Goal: Information Seeking & Learning: Learn about a topic

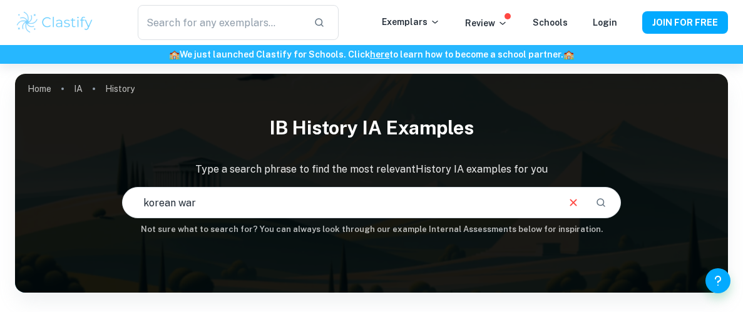
type input "korean war"
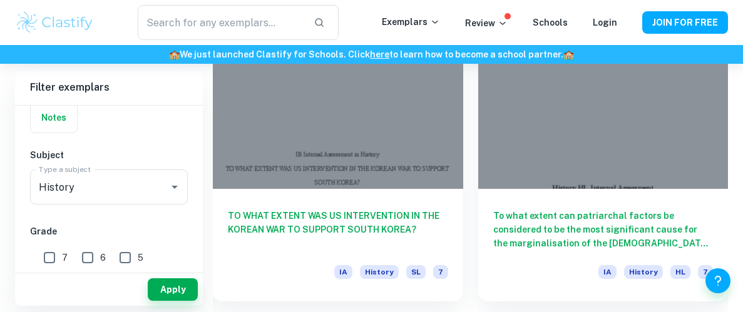
scroll to position [421, 0]
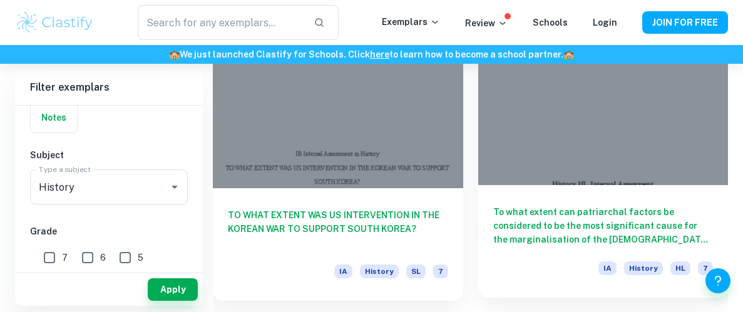
click at [518, 242] on h6 "To what extent can patriarchal factors be considered to be the most significant…" at bounding box center [603, 225] width 220 height 41
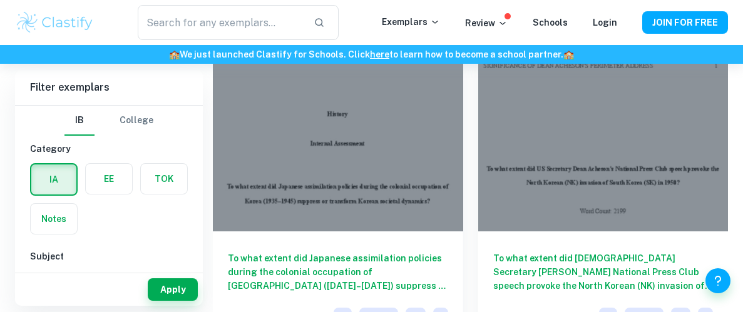
scroll to position [1032, 0]
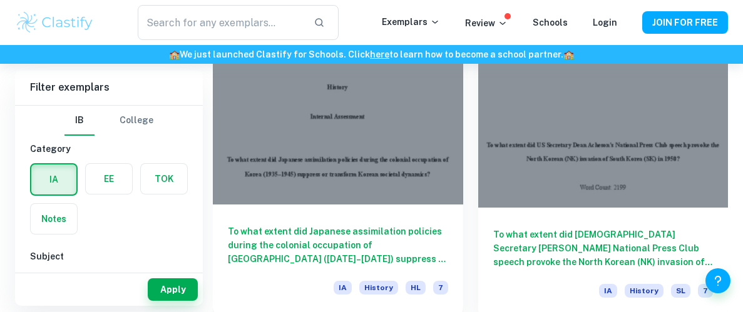
click at [321, 168] on div at bounding box center [338, 111] width 250 height 188
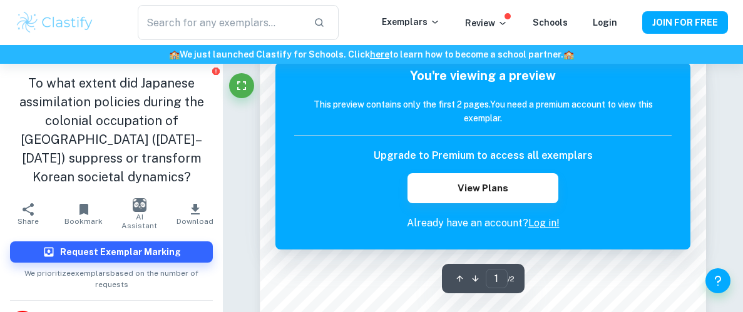
scroll to position [360, 0]
click at [148, 130] on h1 "To what extent did Japanese assimilation policies during the colonial occupatio…" at bounding box center [111, 130] width 203 height 113
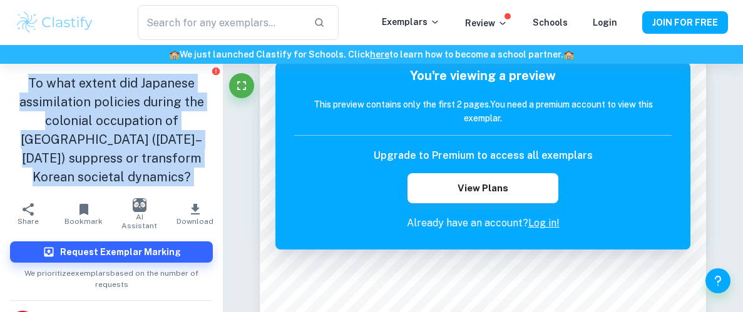
click at [148, 130] on h1 "To what extent did Japanese assimilation policies during the colonial occupatio…" at bounding box center [111, 130] width 203 height 113
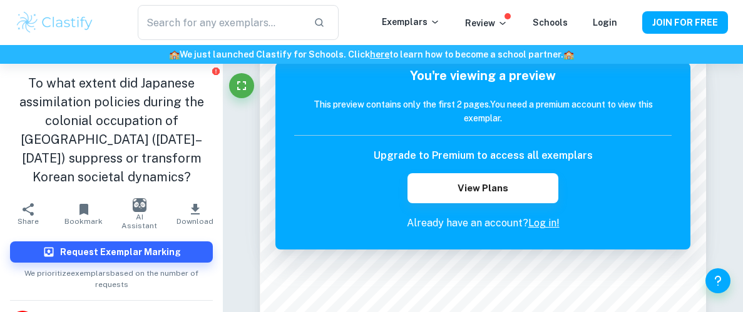
click at [148, 130] on h1 "To what extent did Japanese assimilation policies during the colonial occupatio…" at bounding box center [111, 130] width 203 height 113
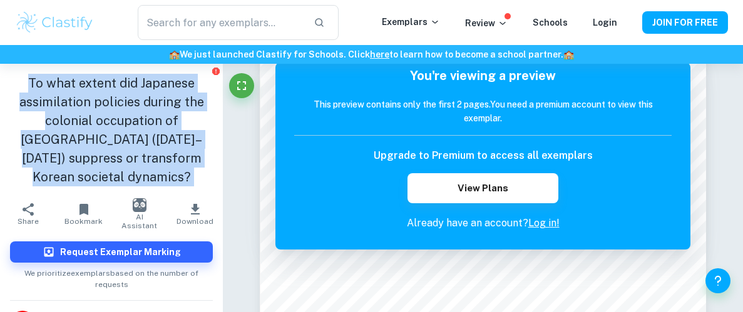
click at [148, 130] on h1 "To what extent did Japanese assimilation policies during the colonial occupatio…" at bounding box center [111, 130] width 203 height 113
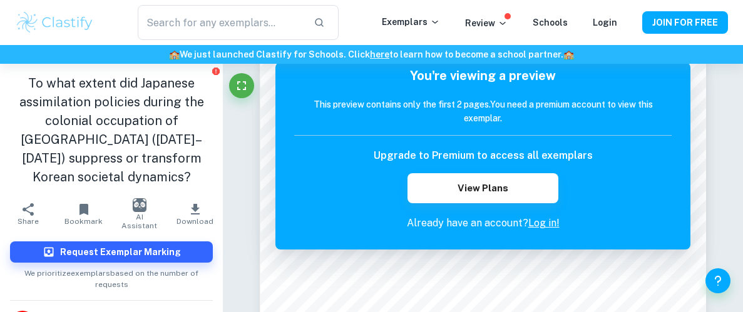
click at [189, 120] on h1 "To what extent did Japanese assimilation policies during the colonial occupatio…" at bounding box center [111, 130] width 203 height 113
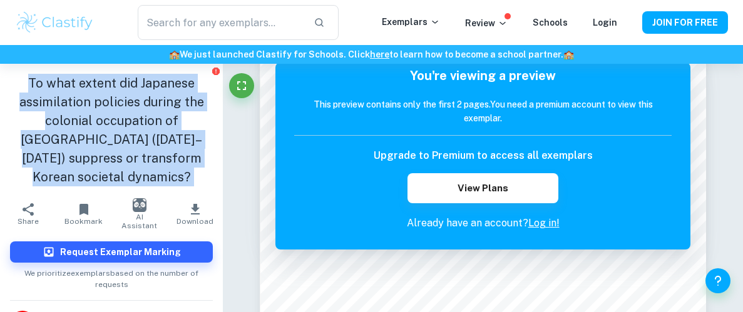
click at [189, 120] on h1 "To what extent did Japanese assimilation policies during the colonial occupatio…" at bounding box center [111, 130] width 203 height 113
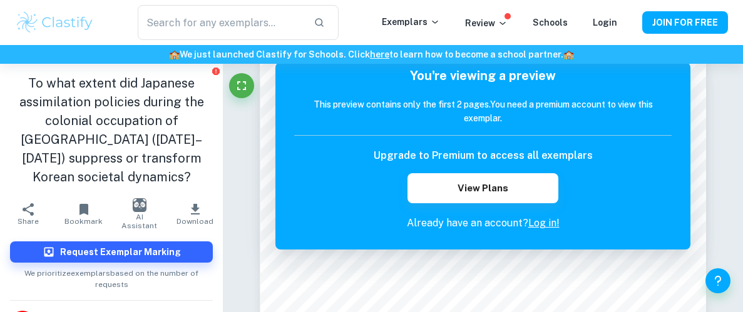
click at [189, 120] on h1 "To what extent did Japanese assimilation policies during the colonial occupatio…" at bounding box center [111, 130] width 203 height 113
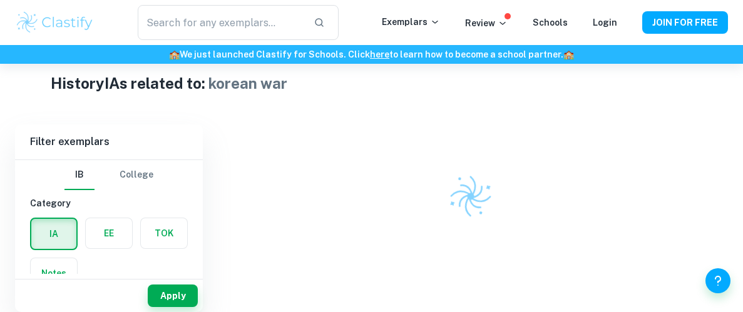
scroll to position [297, 0]
